Goal: Navigation & Orientation: Understand site structure

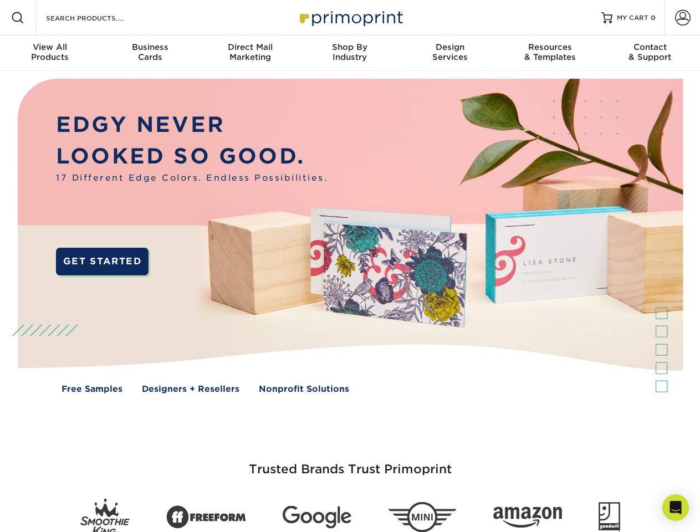
click at [350, 266] on img at bounding box center [349, 244] width 693 height 346
click at [18, 18] on span at bounding box center [17, 17] width 13 height 13
click at [682, 18] on span at bounding box center [683, 18] width 16 height 16
click at [50, 53] on div "View All Products" at bounding box center [50, 52] width 100 height 20
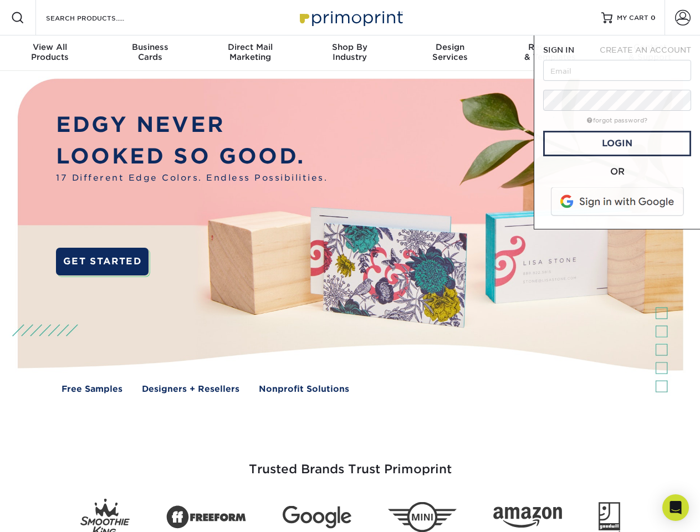
click at [150, 53] on div "Business Cards" at bounding box center [150, 52] width 100 height 20
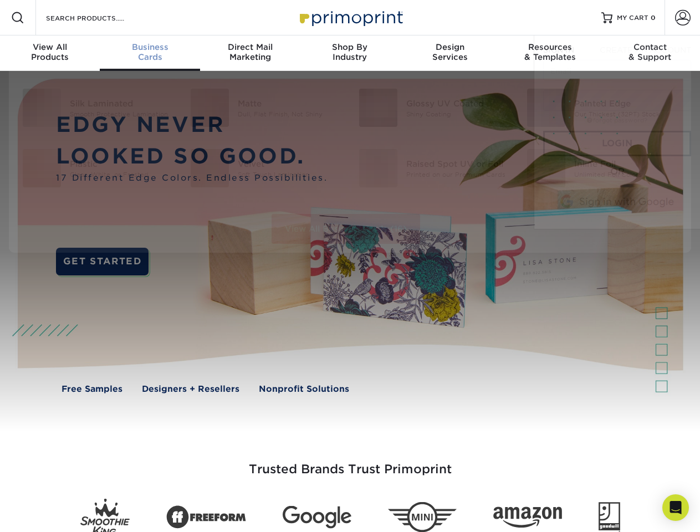
click at [250, 53] on div "Direct Mail Marketing" at bounding box center [250, 52] width 100 height 20
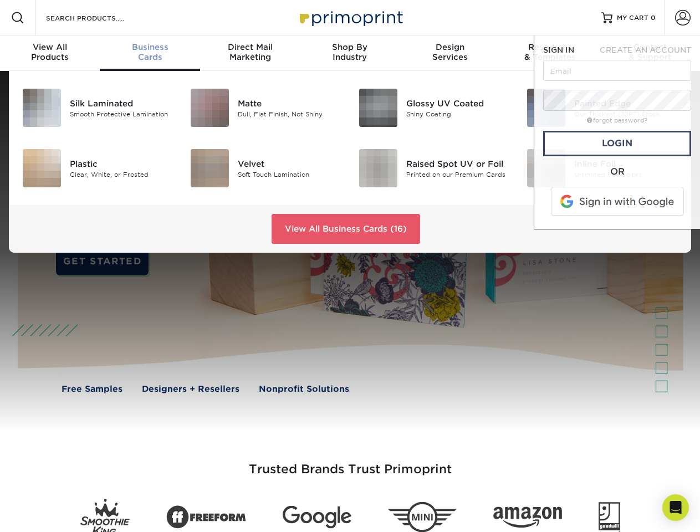
click at [350, 53] on div "Shop By Industry" at bounding box center [350, 52] width 100 height 20
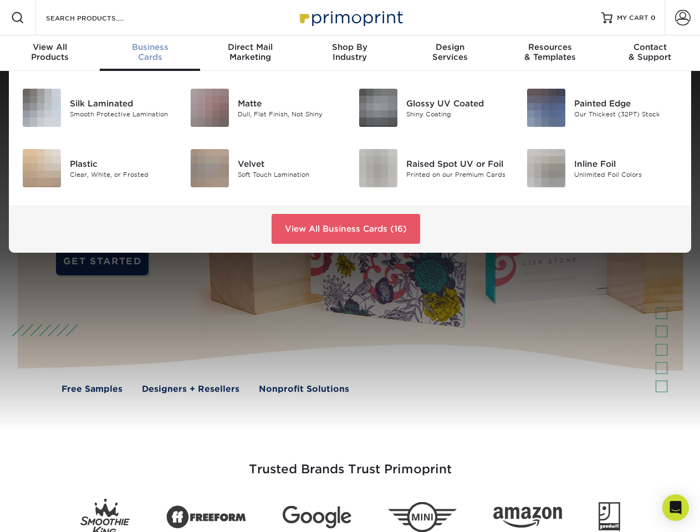
click at [450, 53] on div "Design Services" at bounding box center [450, 52] width 100 height 20
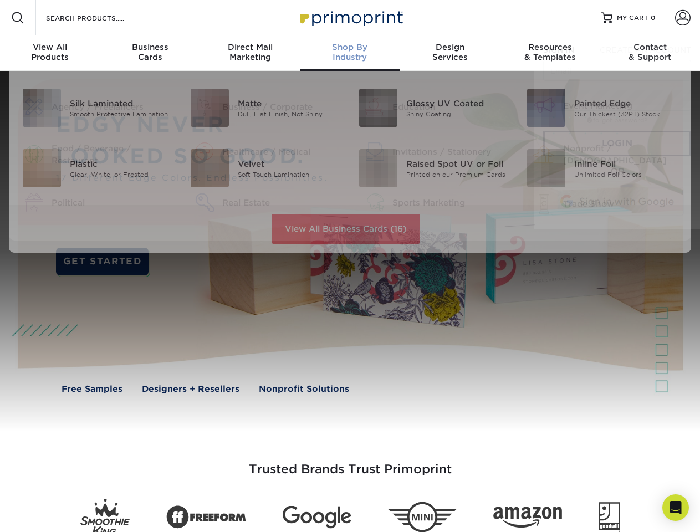
click at [550, 53] on span "SIGN IN" at bounding box center [558, 49] width 31 height 9
click at [650, 53] on div "Contact & Support" at bounding box center [650, 52] width 100 height 20
